Goal: Navigation & Orientation: Find specific page/section

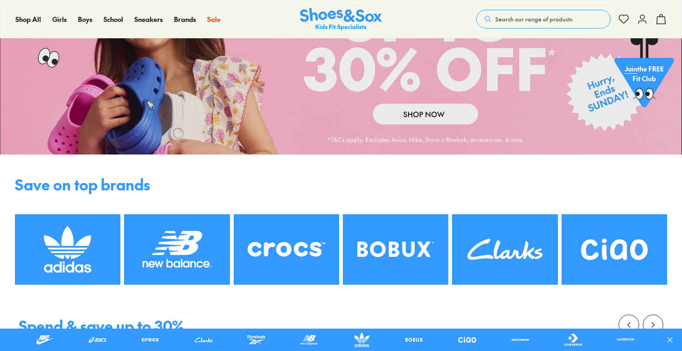
scroll to position [125, 0]
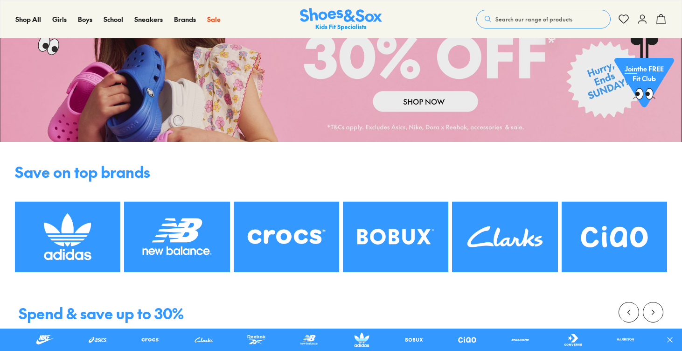
click at [249, 260] on img at bounding box center [286, 237] width 105 height 70
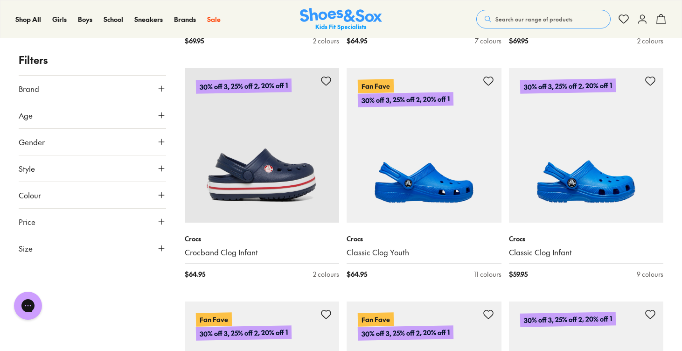
scroll to position [1784, 0]
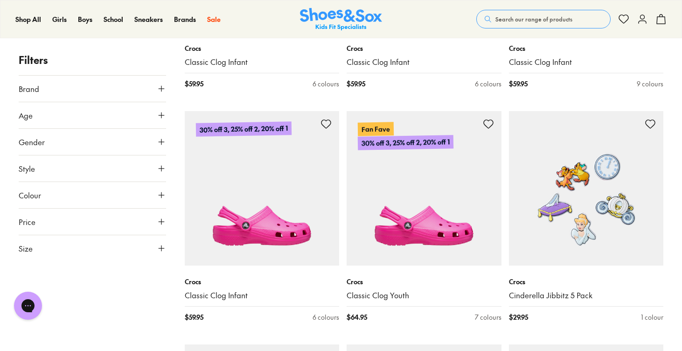
scroll to position [3054, 0]
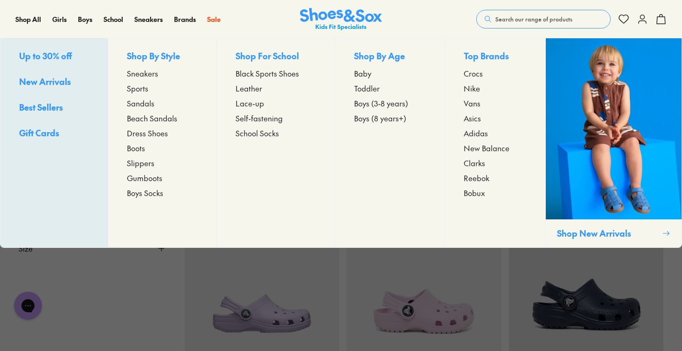
click at [152, 69] on span "Sneakers" at bounding box center [142, 73] width 31 height 11
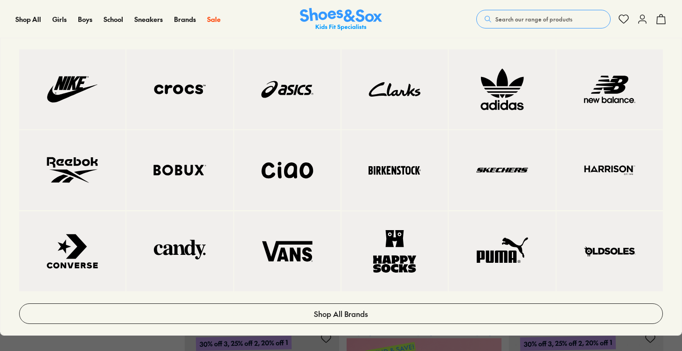
scroll to position [107, 0]
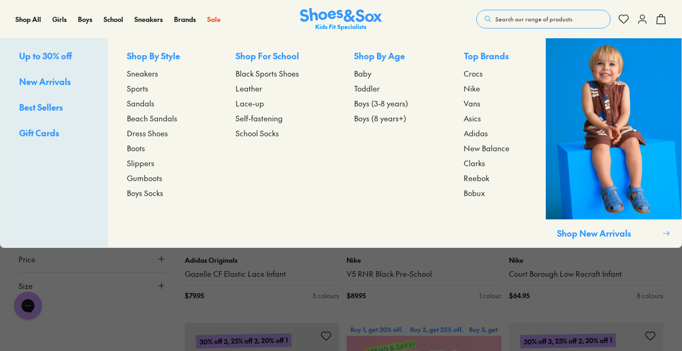
click at [152, 191] on span "Boys Socks" at bounding box center [145, 192] width 36 height 11
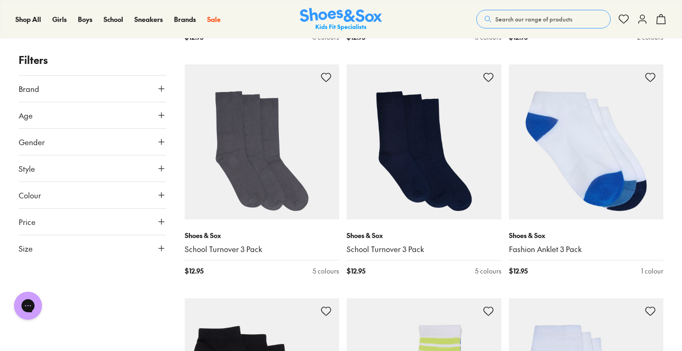
scroll to position [827, 0]
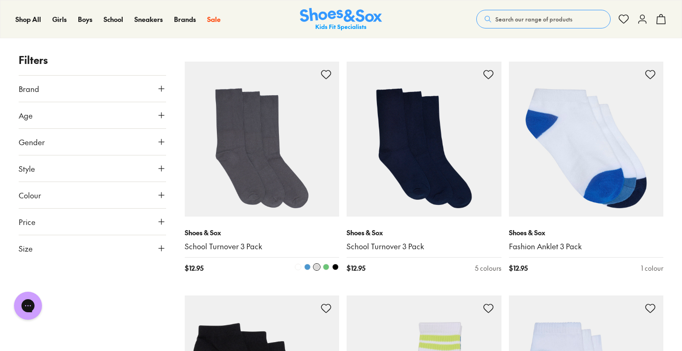
click at [230, 180] on img at bounding box center [262, 139] width 155 height 155
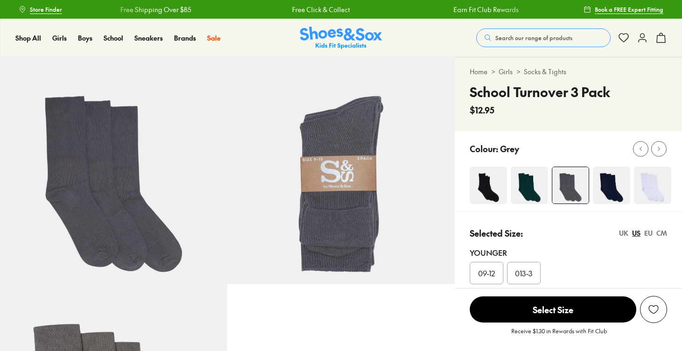
select select "*"
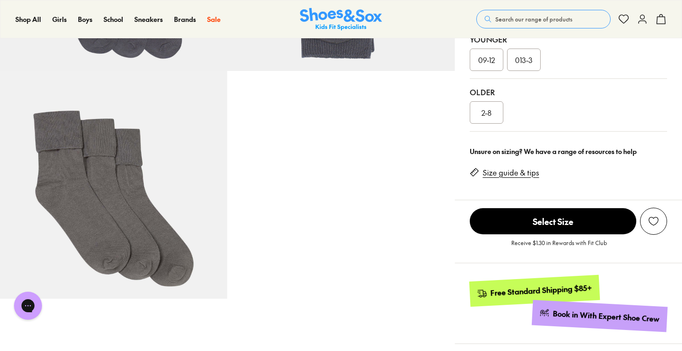
scroll to position [215, 0]
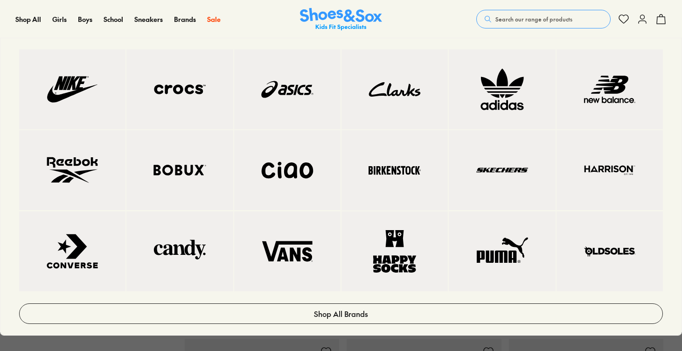
scroll to position [1215, 0]
click at [185, 19] on span "Brands" at bounding box center [185, 18] width 22 height 9
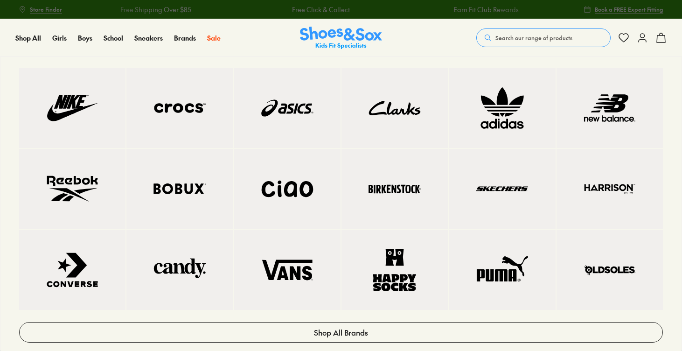
click at [395, 123] on img at bounding box center [394, 108] width 69 height 42
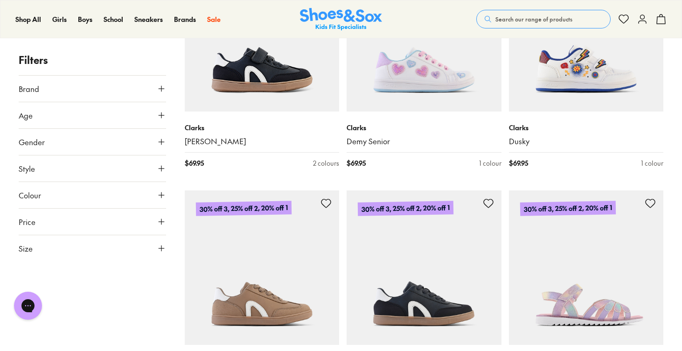
scroll to position [2115, 0]
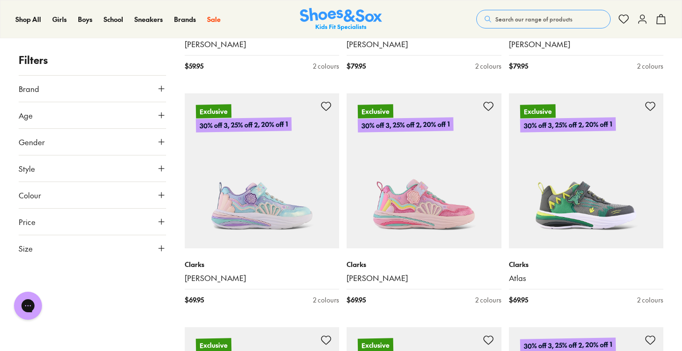
scroll to position [2686, 0]
